Goal: Task Accomplishment & Management: Manage account settings

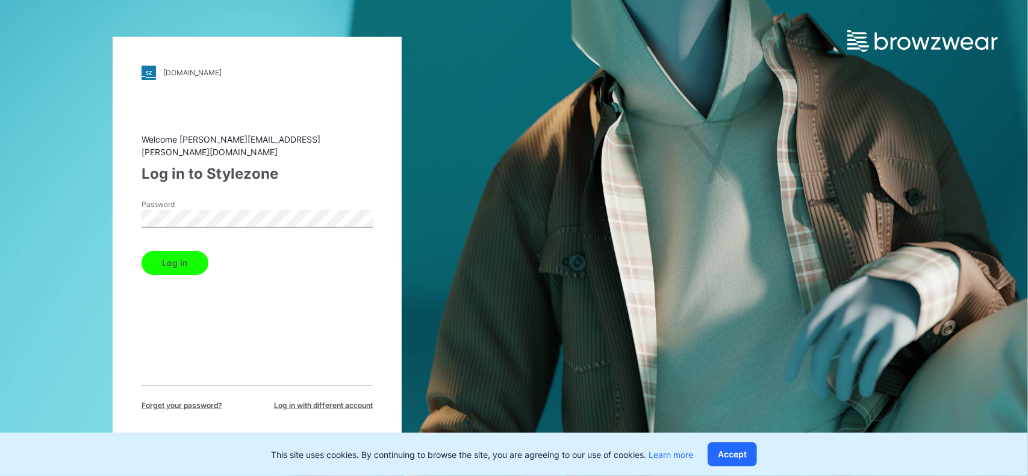
click at [190, 253] on button "Log in" at bounding box center [174, 263] width 67 height 24
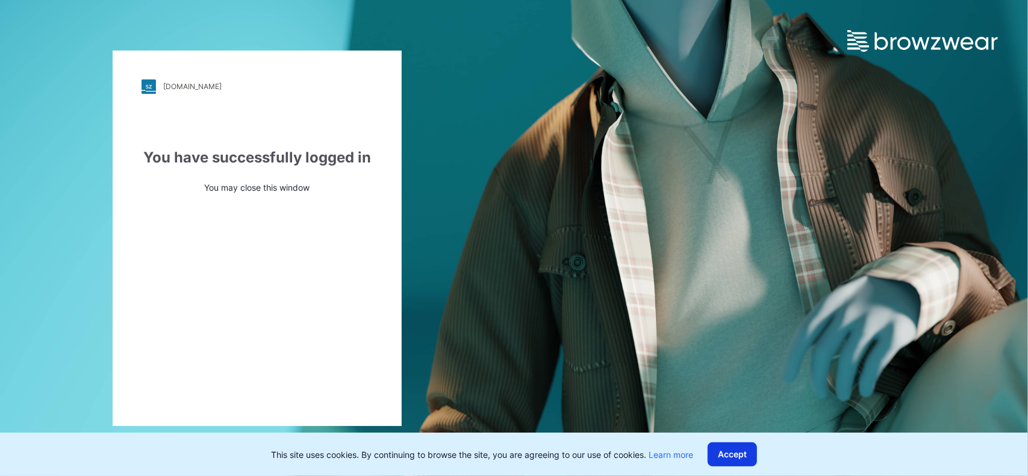
click at [744, 450] on button "Accept" at bounding box center [731, 455] width 49 height 24
